Goal: Book appointment/travel/reservation

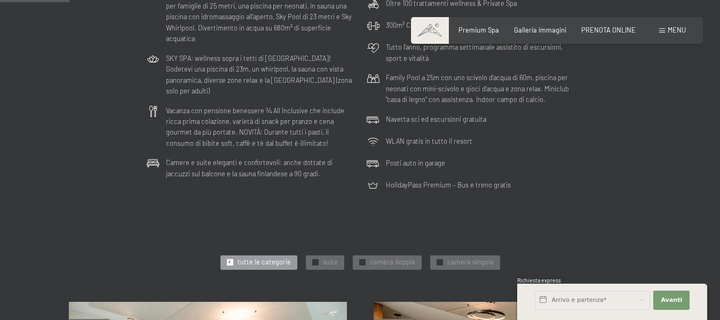
scroll to position [267, 0]
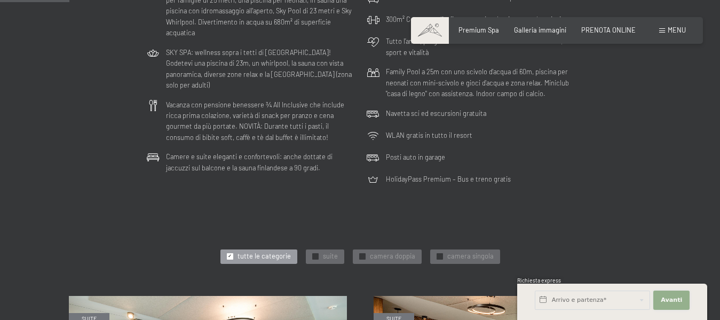
click at [677, 300] on span "Avanti" at bounding box center [671, 300] width 21 height 9
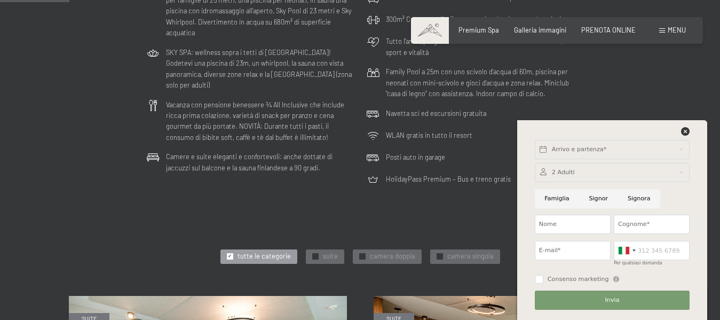
click at [635, 100] on div "Utilizzo dell‘ampia area Wellness su 7.700 m² 6 piscine, tra cui una piscina sp…" at bounding box center [360, 74] width 720 height 234
click at [682, 133] on icon at bounding box center [685, 131] width 9 height 9
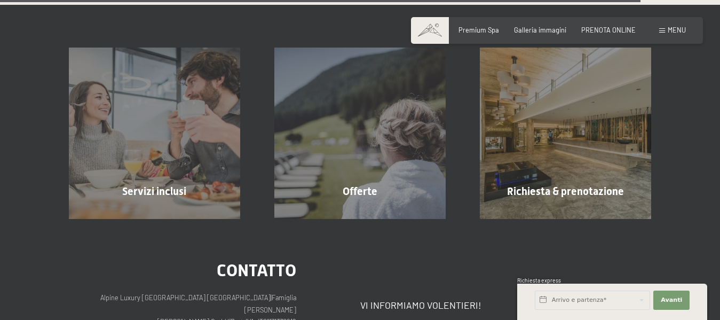
scroll to position [2509, 0]
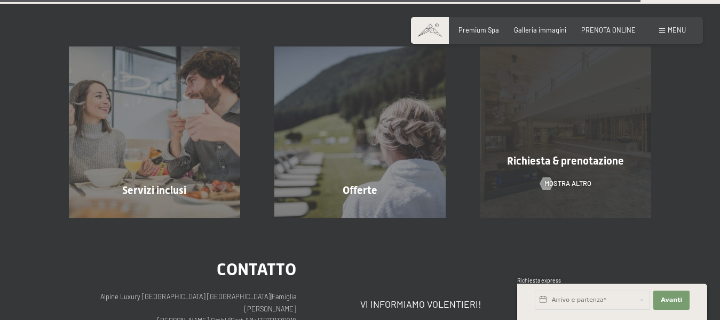
click at [581, 157] on span "Richiesta & prenotazione" at bounding box center [565, 160] width 117 height 13
